Goal: Answer question/provide support

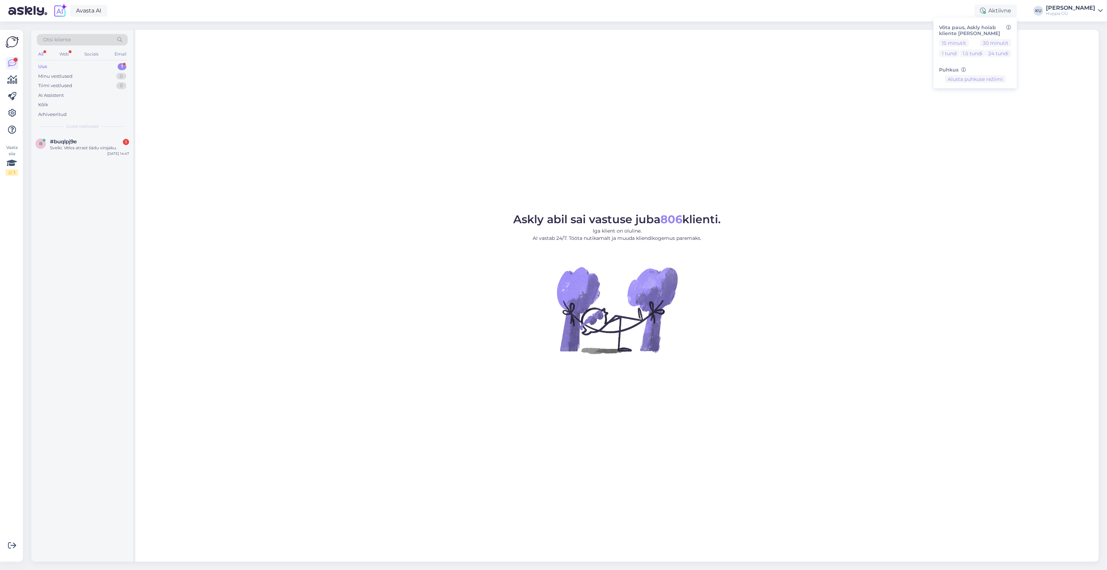
click at [60, 149] on div "Sveiki. Vēlos atrast šādu virsjaku." at bounding box center [89, 148] width 79 height 6
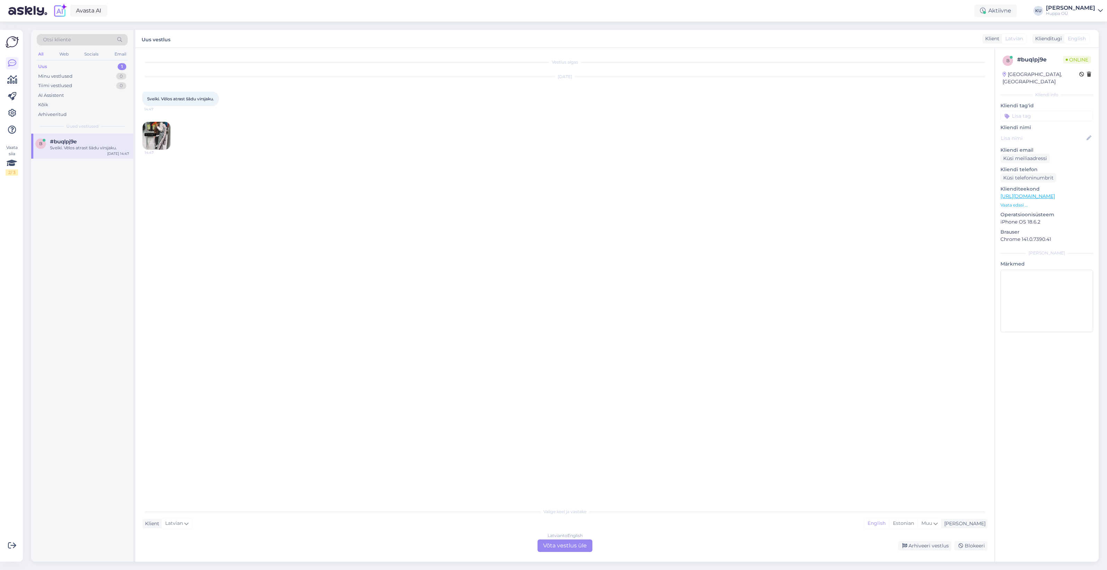
click at [563, 546] on div "Latvian to English Võta vestlus üle" at bounding box center [565, 545] width 55 height 12
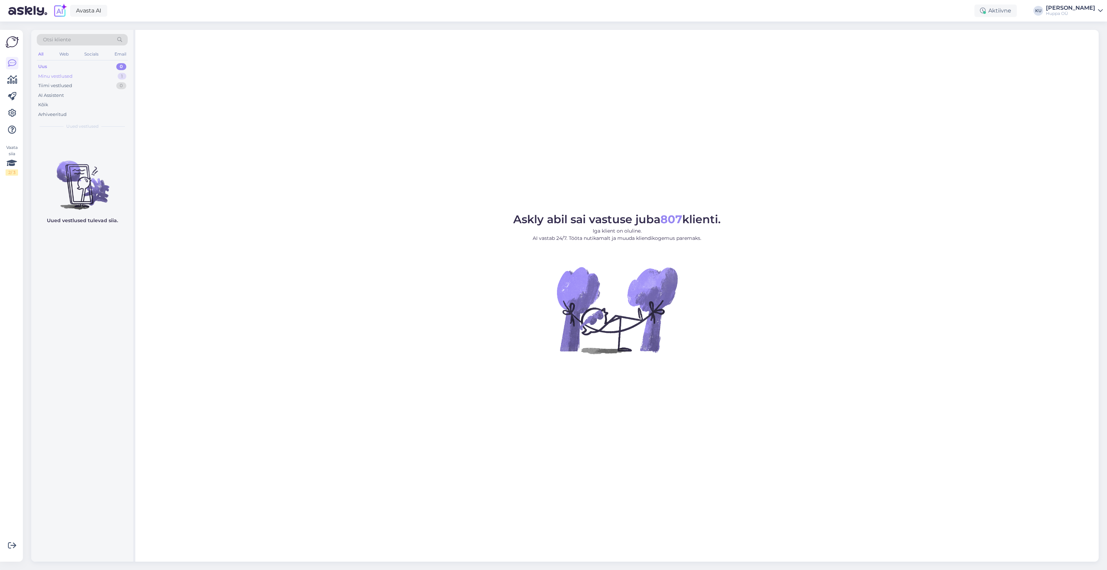
click at [81, 77] on div "Minu vestlused 1" at bounding box center [82, 77] width 91 height 10
click at [97, 153] on div "b #buqlpj9e Sveiki. Vēlos atrast šādu virsjaku. Oct 9 14:47" at bounding box center [82, 146] width 102 height 25
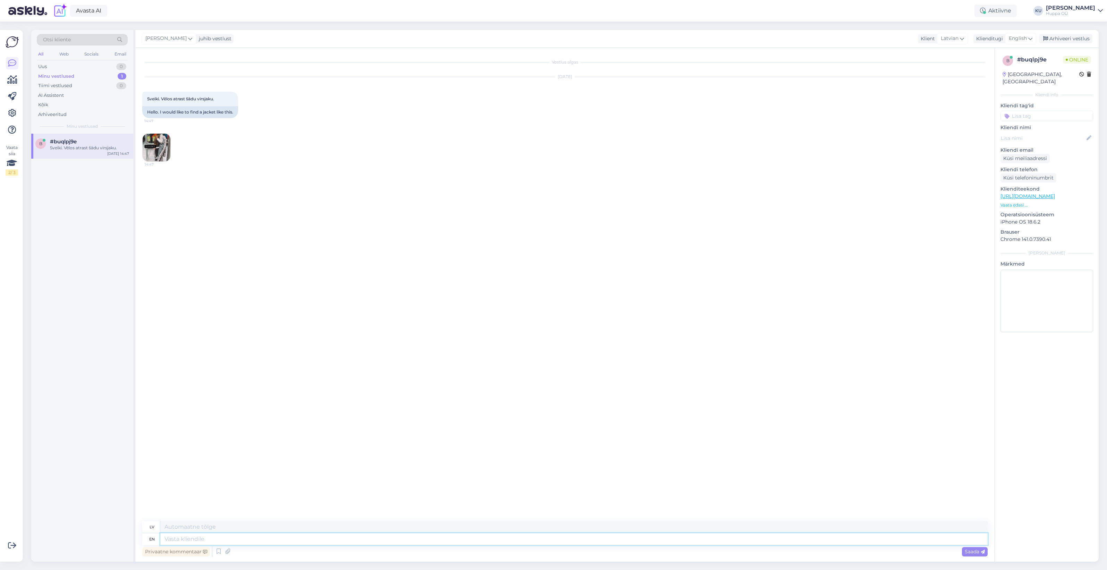
click at [228, 540] on textarea at bounding box center [574, 539] width 828 height 12
type textarea "Hi!"
type textarea "Sveiki!"
type textarea "Hi! This is"
type textarea "Sveiki! Šis"
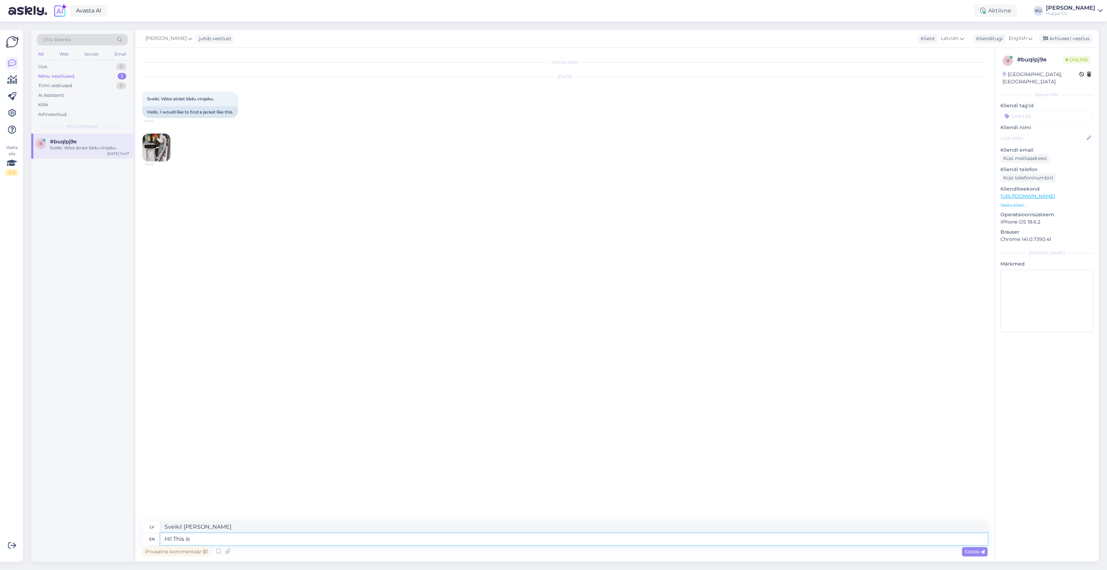
type textarea "Hi! This is"
type textarea "Sveiki! Šis ir"
type textarea "Hi! This is our"
type textarea "Sveiki! Šis ir mūsu"
type textarea "Hi! This is our coat"
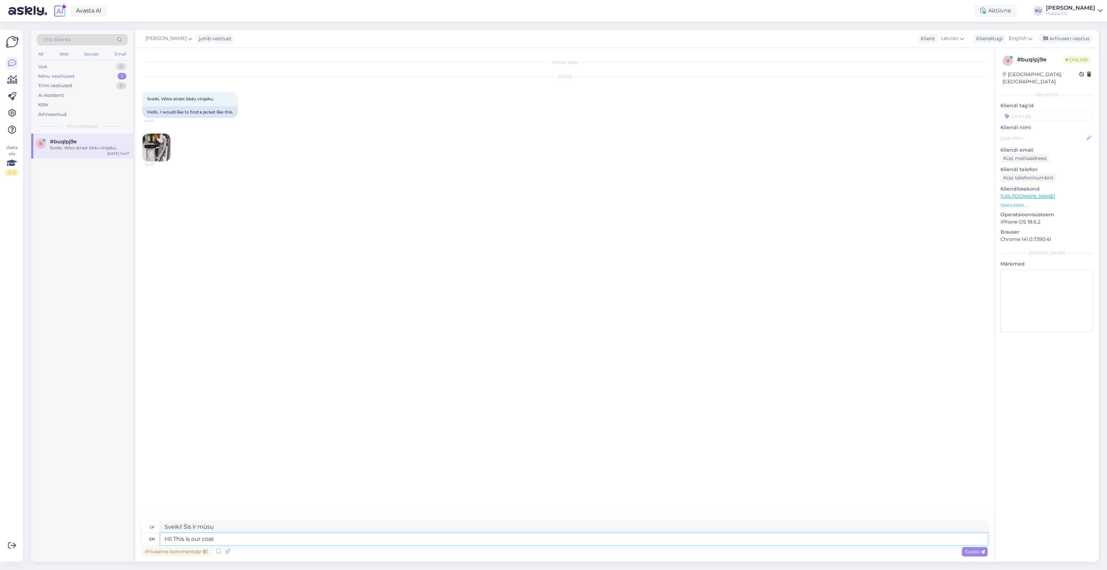
type textarea "Sveiki! Šis ir mūsu mētelis"
type textarea "Hi! This is our coat AIDA"
type textarea "Sveiki! Šis ir mūsu mētelis AIDA"
click at [245, 540] on textarea "Hi! This is our coat AIDA" at bounding box center [574, 539] width 828 height 12
paste textarea "https://shop.huppa.eu/lv/product/sieviesu-dunu-metelis-aida-down-3/"
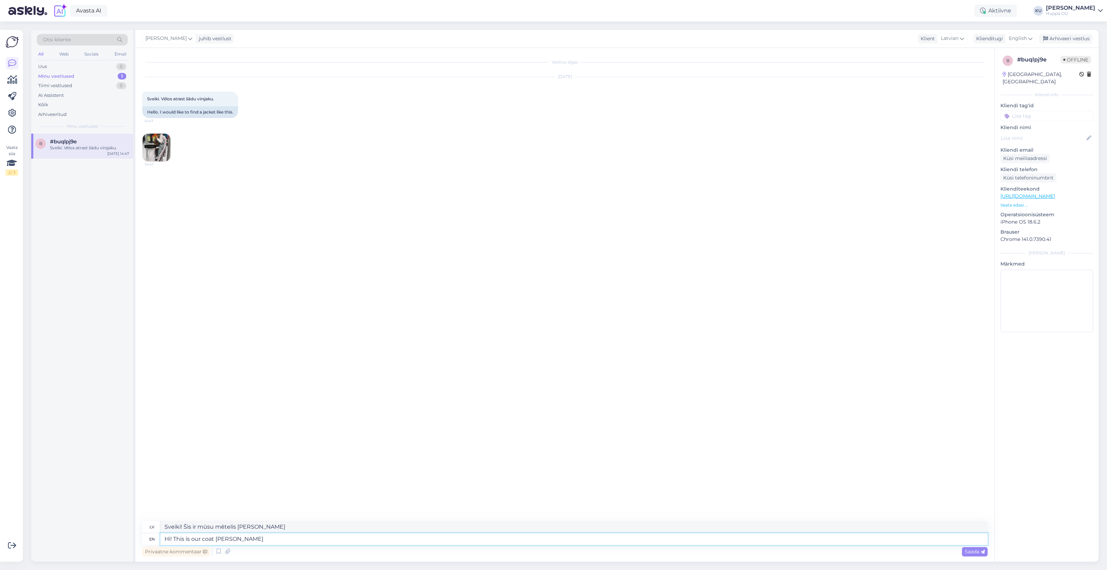
type textarea "Hi! This is our coat AIDA https://shop.huppa.eu/lv/product/sieviesu-dunu-meteli…"
type textarea "Sveiki! Šis ir mūsu mētelis AIDA https://shop.huppa.eu/lv/product/sieviesu-dunu…"
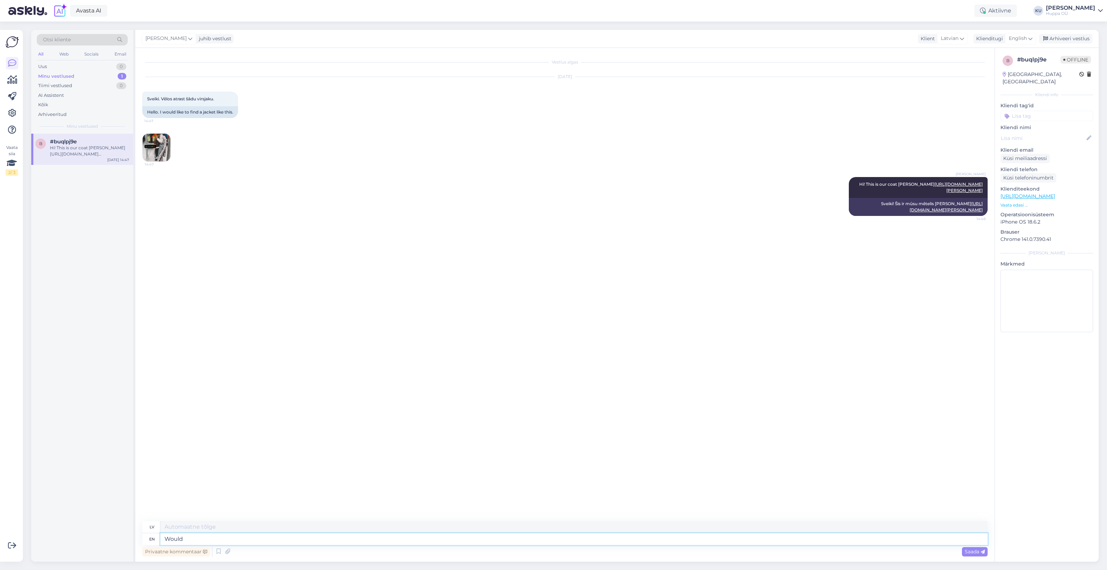
type textarea "Would"
type textarea "Vai"
type textarea "Would you li"
type textarea "Vai jūs"
type textarea "Would you like t"
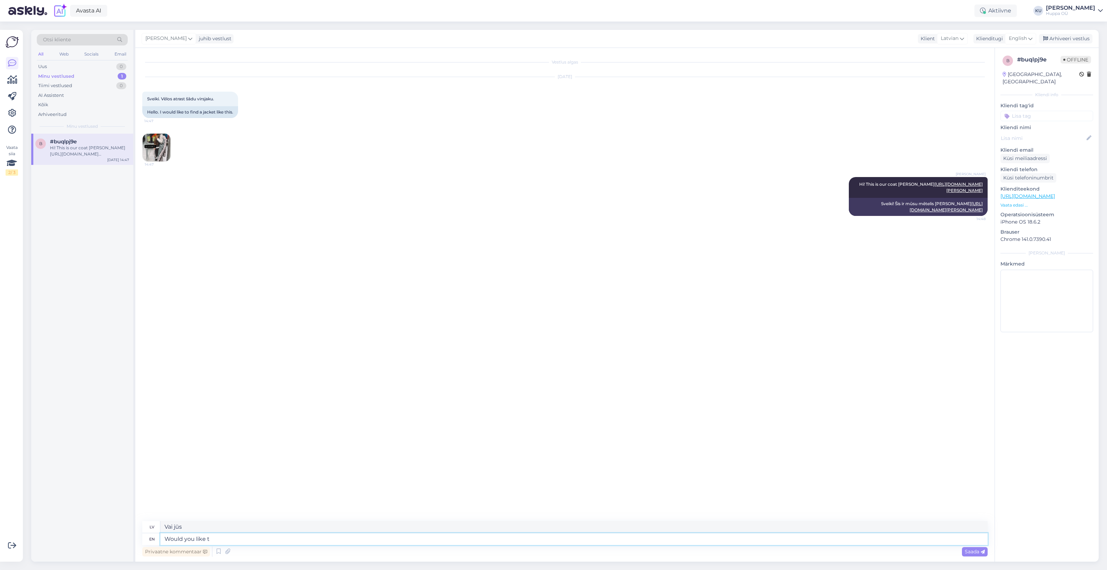
type textarea "Vai jūs vēlētos"
type textarea "Would you like this l"
type textarea "Vai jums tas patiktu?"
type textarea "Would you like this lavender c"
type textarea "Vai jūs vēlētos šo lavandu?"
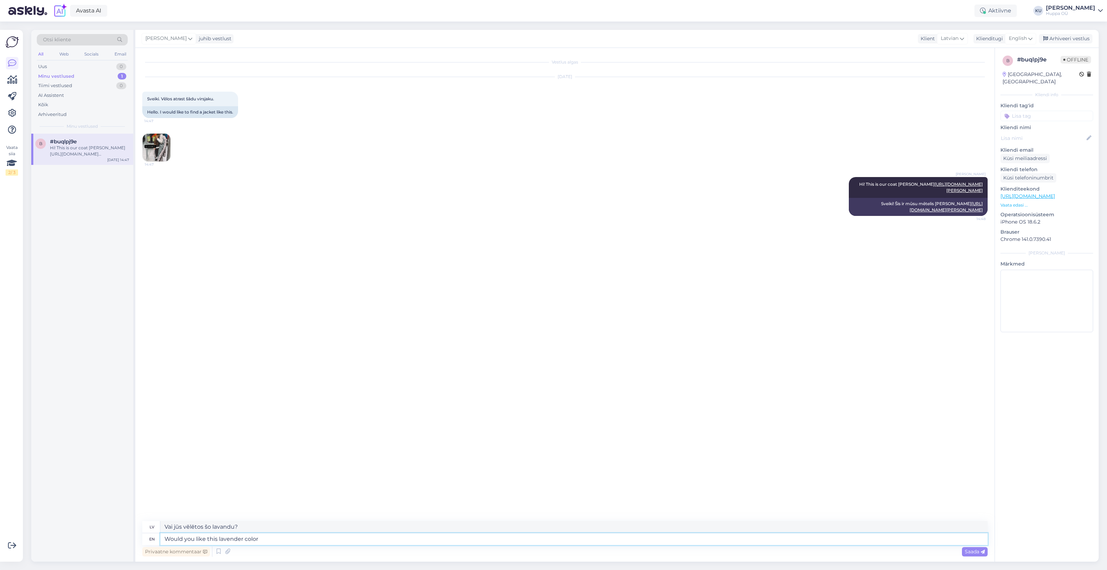
type textarea "Would you like this lavender color?"
type textarea "Vai vēlaties šo lavandas krāsu?"
click at [157, 143] on img at bounding box center [157, 148] width 28 height 28
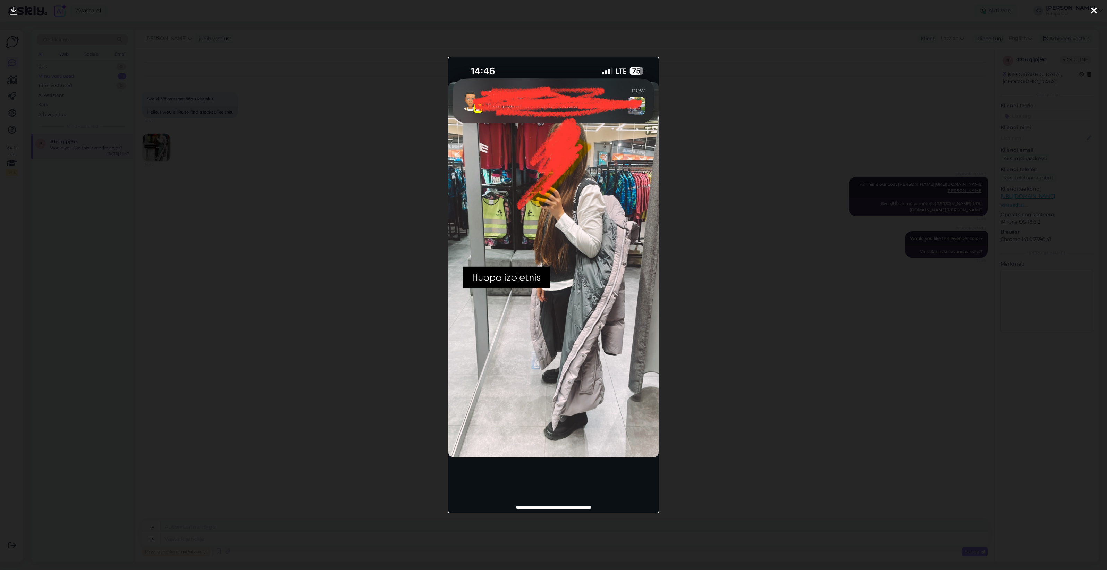
click at [749, 285] on div at bounding box center [553, 285] width 1107 height 570
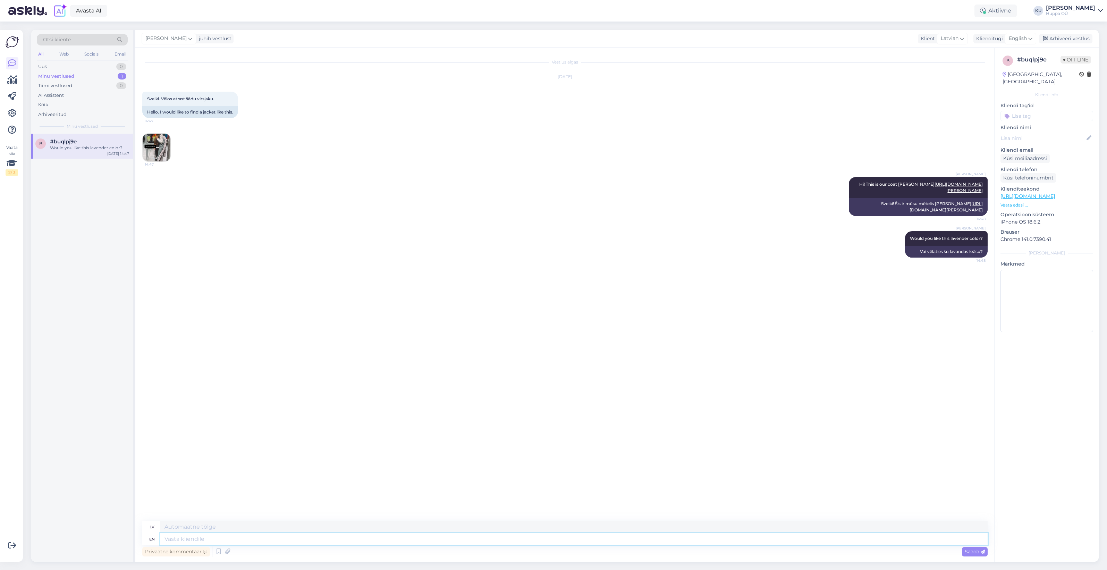
click at [238, 535] on textarea at bounding box center [574, 539] width 828 height 12
type textarea "From"
type textarea "Piektdiena"
type textarea "From"
type textarea "No"
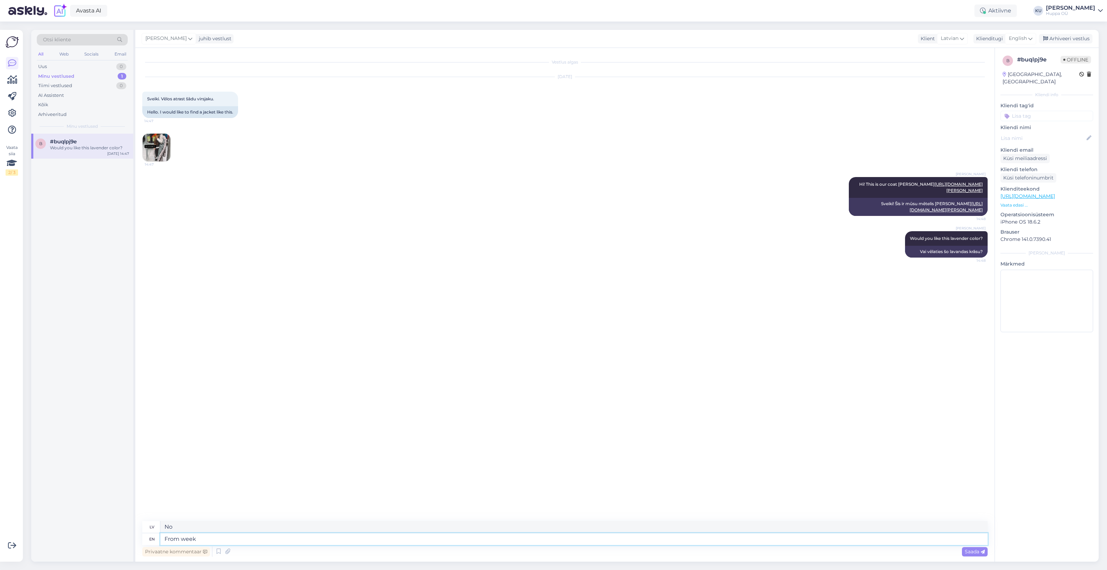
type textarea "From weeke"
type textarea "No nedēļas"
type textarea "From weekend y"
type textarea "No nedēļas nogales"
type textarea "From weekend you c"
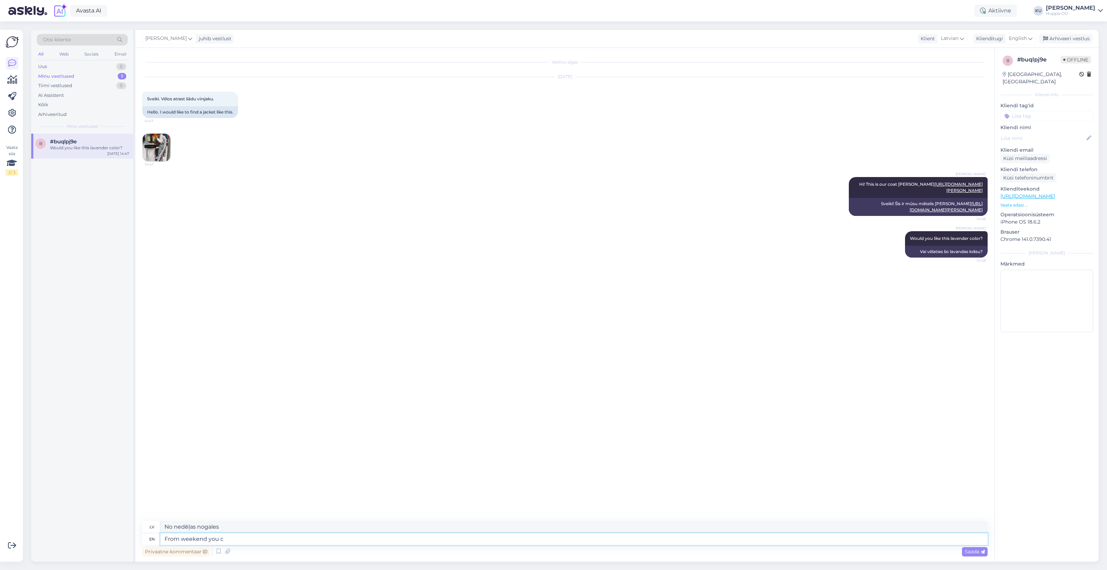
type textarea "No nedēļas nogales jūs"
type textarea "From weekend you can b"
type textarea "No nedēļas nogales jūs varat"
type textarea "From weekend you can buy t"
type textarea "No nedēļas nogales var iegādāties"
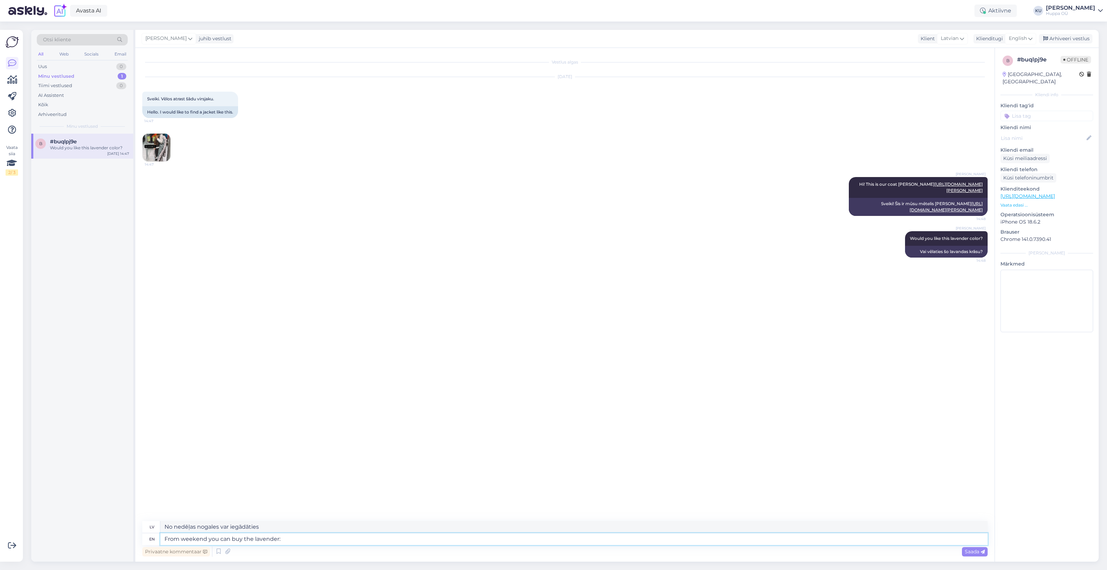
type textarea "From weekend you can buy the lavender:"
type textarea "No nedēļas nogales var iegādāties lavandu:"
paste textarea "https://www.weekend.lv/huppa-ziemas-metelis-aida-1191203.html"
type textarea "From weekend you can buy the lavender: https://www.weekend.lv/huppa-ziemas-mete…"
type textarea "No nedēļas nogales lavandu var iegādāties: https://www.weekend.lv/huppa-ziemas-…"
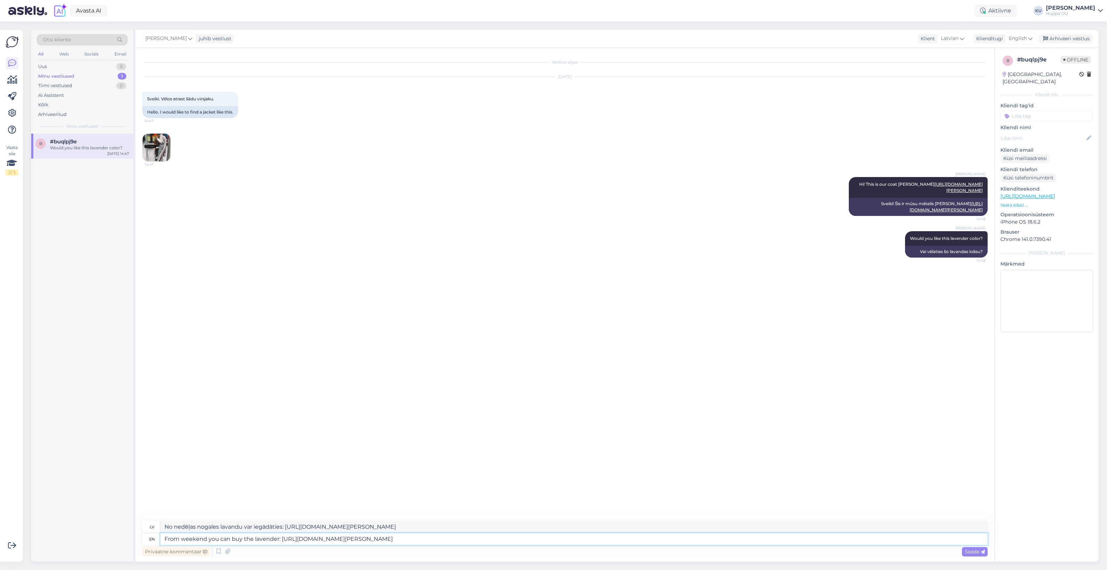
type textarea "From weekend you can buy the lavender: https://www.weekend.lv/huppa-ziemas-mete…"
click at [985, 553] on div "Saada" at bounding box center [975, 551] width 26 height 9
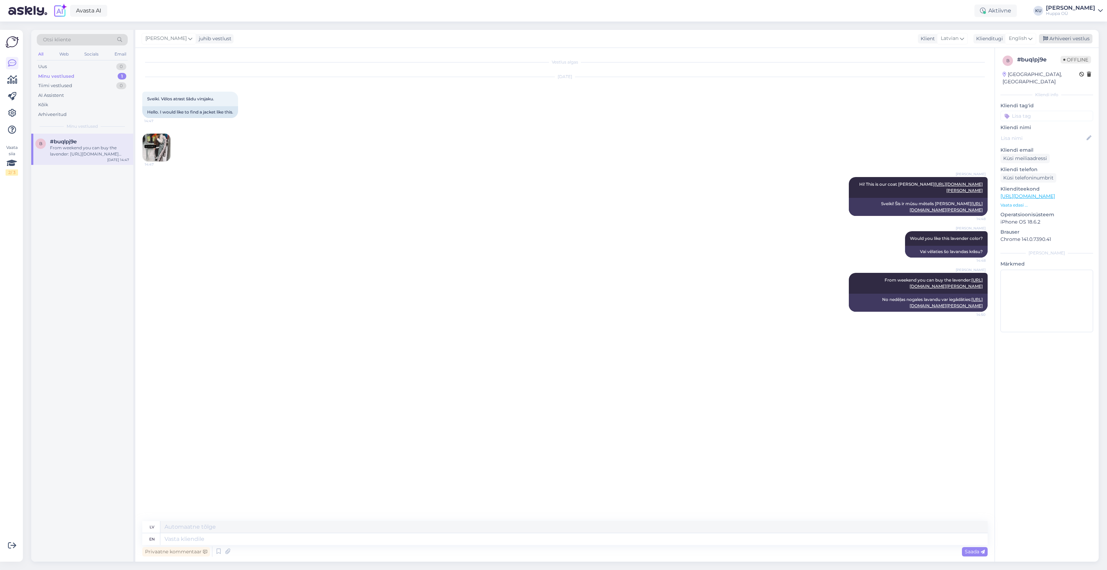
click at [1074, 42] on div "Arhiveeri vestlus" at bounding box center [1065, 38] width 53 height 9
